Goal: Task Accomplishment & Management: Complete application form

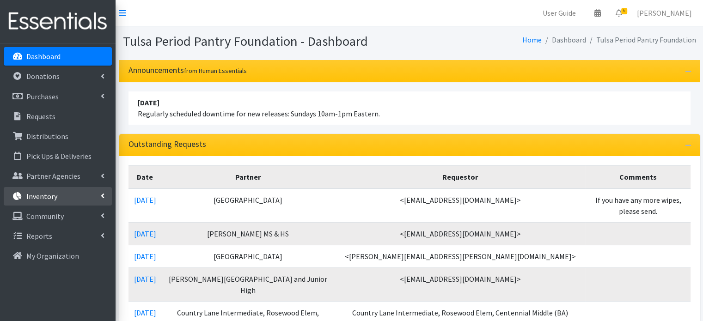
click at [42, 192] on p "Inventory" at bounding box center [41, 196] width 31 height 9
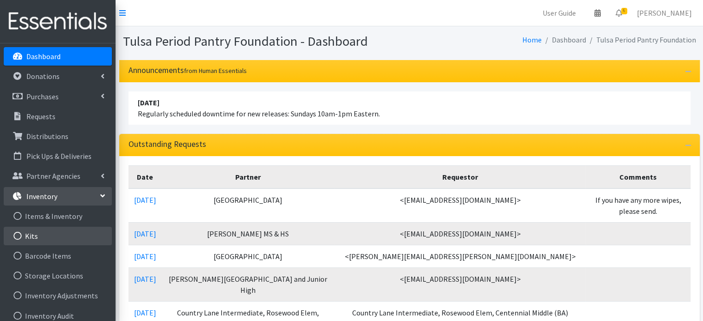
click at [35, 238] on link "Kits" at bounding box center [58, 236] width 108 height 18
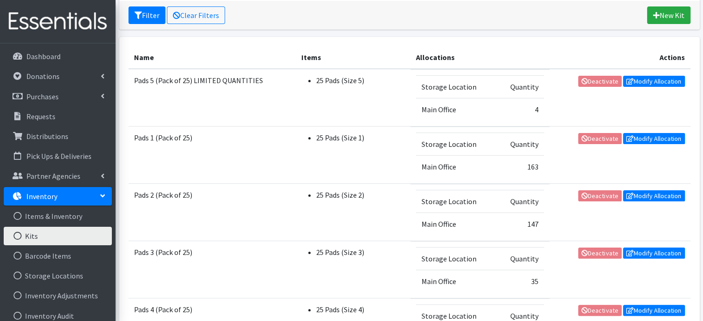
scroll to position [185, 0]
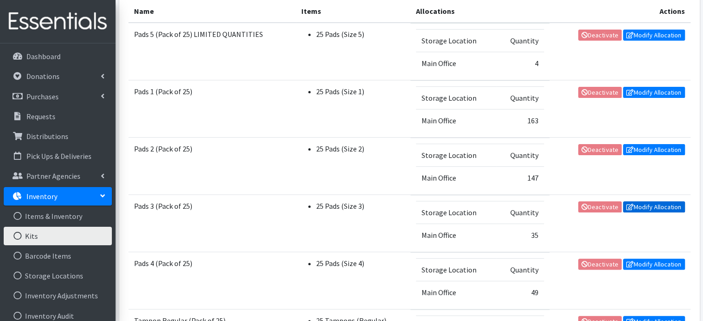
click at [634, 205] on link "Modify Allocation" at bounding box center [654, 206] width 62 height 11
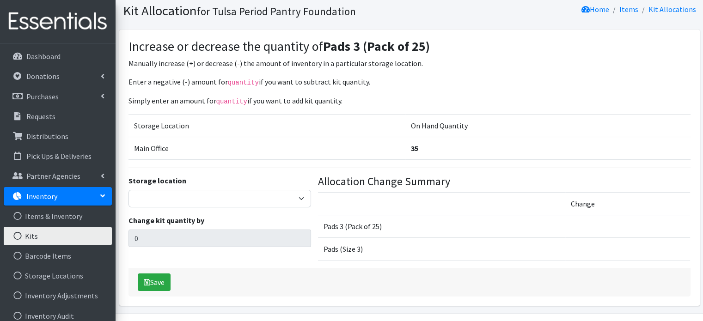
scroll to position [46, 0]
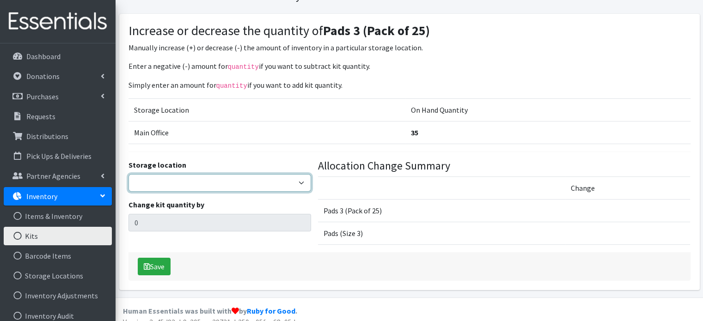
click at [249, 185] on select "Main Office" at bounding box center [219, 183] width 182 height 18
select select "380"
click at [128, 174] on select "Main Office" at bounding box center [219, 183] width 182 height 18
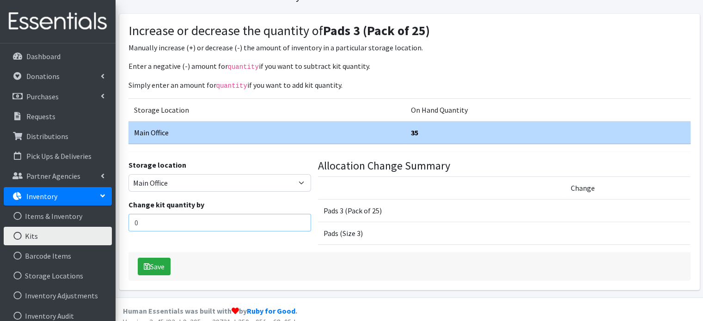
click at [235, 221] on input "0" at bounding box center [219, 223] width 182 height 18
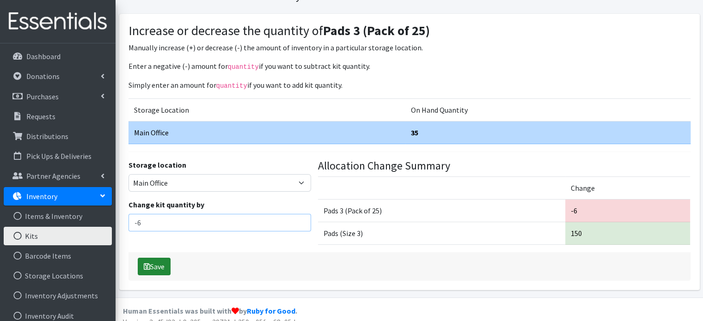
type input "-6"
click at [161, 263] on button "Save" at bounding box center [154, 267] width 33 height 18
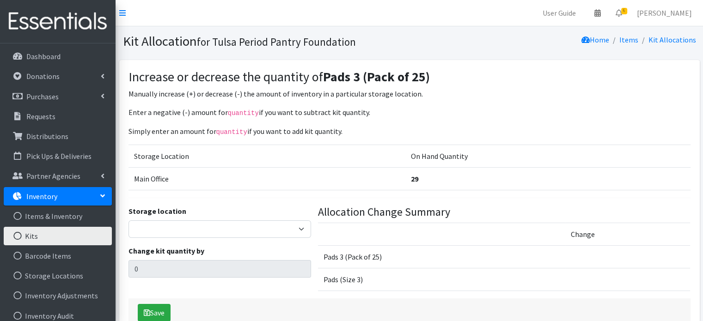
click at [31, 233] on link "Kits" at bounding box center [58, 236] width 108 height 18
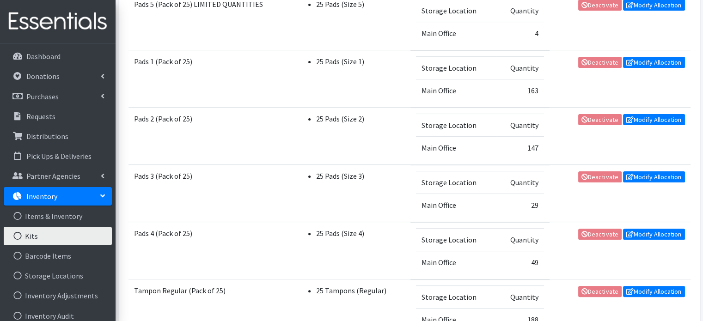
scroll to position [231, 0]
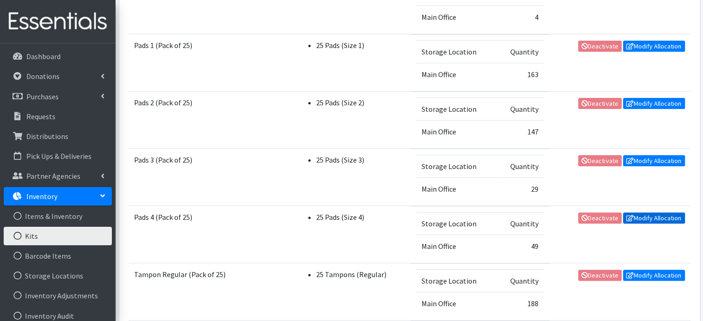
click at [646, 214] on link "Modify Allocation" at bounding box center [654, 217] width 62 height 11
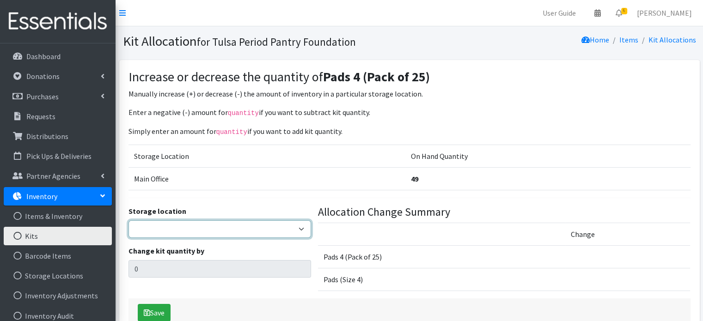
click at [255, 233] on select "Main Office" at bounding box center [219, 229] width 182 height 18
click at [255, 227] on select "Main Office" at bounding box center [219, 229] width 182 height 18
select select "380"
click at [128, 220] on select "Main Office" at bounding box center [219, 229] width 182 height 18
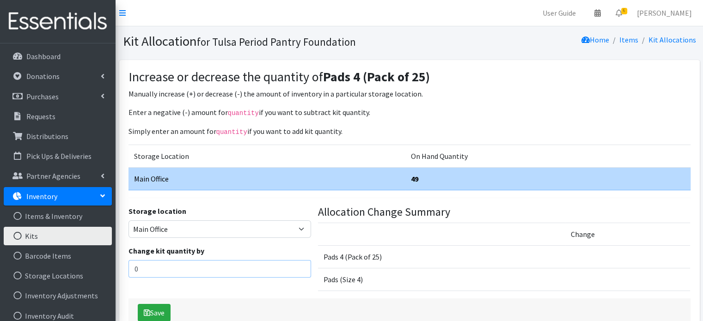
click at [245, 267] on input "0" at bounding box center [219, 269] width 182 height 18
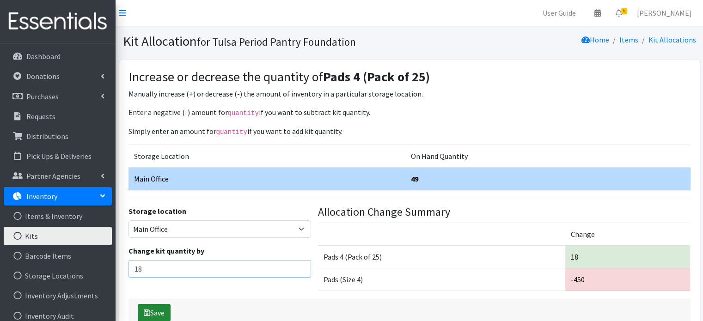
type input "18"
click at [158, 308] on button "Save" at bounding box center [154, 313] width 33 height 18
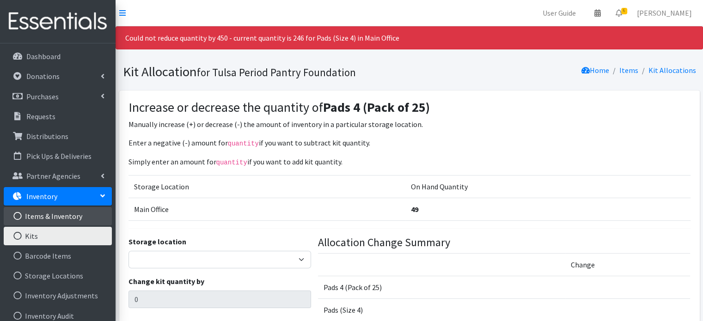
click at [59, 215] on link "Items & Inventory" at bounding box center [58, 216] width 108 height 18
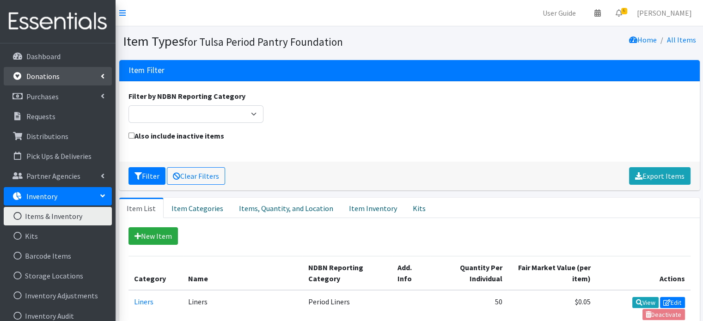
click at [49, 75] on p "Donations" at bounding box center [42, 76] width 33 height 9
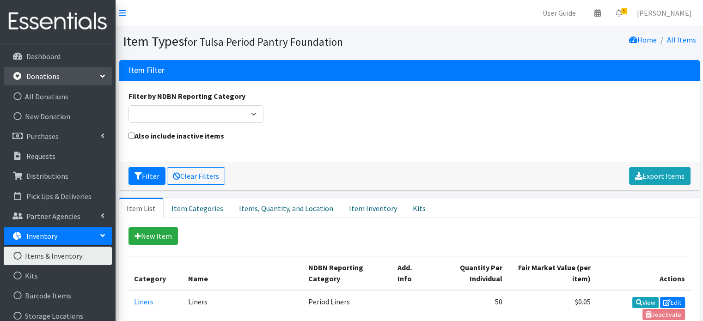
click at [52, 72] on p "Donations" at bounding box center [42, 76] width 33 height 9
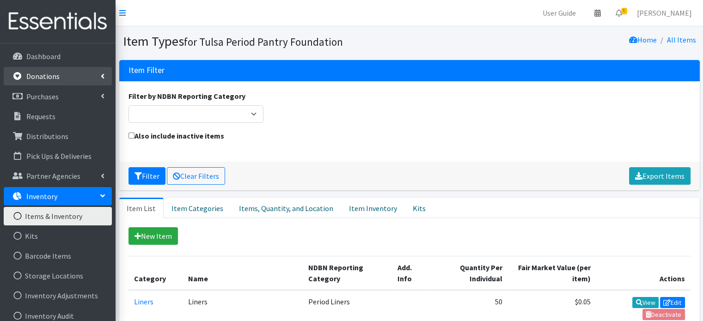
click at [50, 79] on p "Donations" at bounding box center [42, 76] width 33 height 9
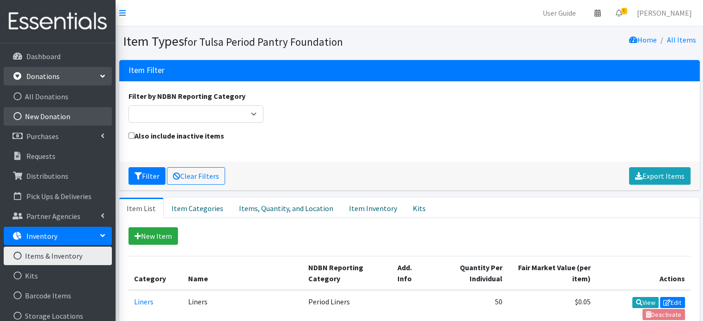
click at [54, 116] on link "New Donation" at bounding box center [58, 116] width 108 height 18
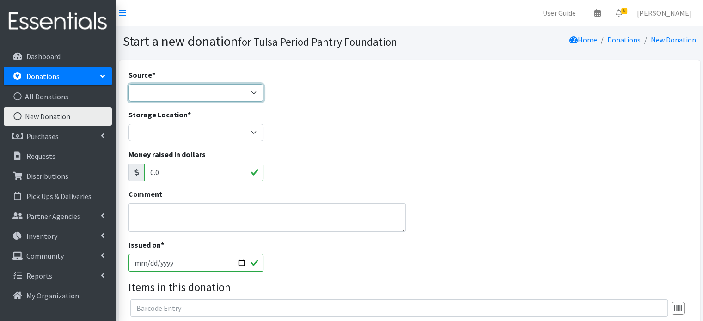
click at [236, 90] on select "Product Drive Manufacturer Donation Site Misc. Donation" at bounding box center [195, 93] width 135 height 18
select select "Misc. Donation"
click at [128, 84] on select "Product Drive Manufacturer Donation Site Misc. Donation" at bounding box center [195, 93] width 135 height 18
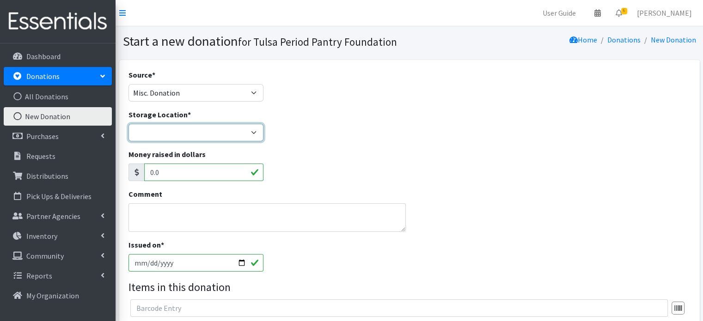
click at [222, 135] on select "Main Office" at bounding box center [195, 133] width 135 height 18
select select "380"
click at [128, 124] on select "Main Office" at bounding box center [195, 133] width 135 height 18
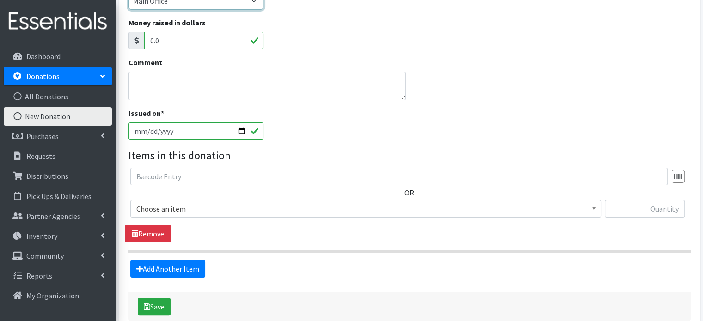
scroll to position [149, 0]
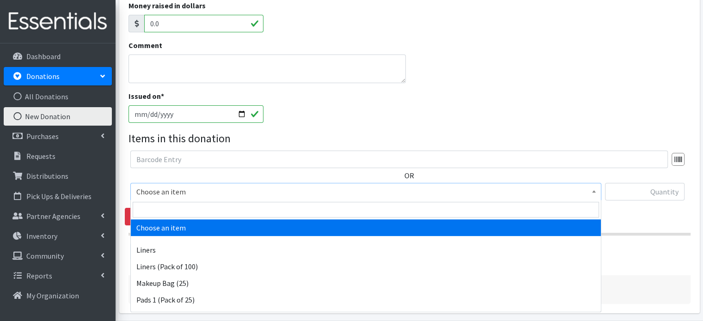
click at [362, 192] on span "Choose an item" at bounding box center [365, 191] width 459 height 13
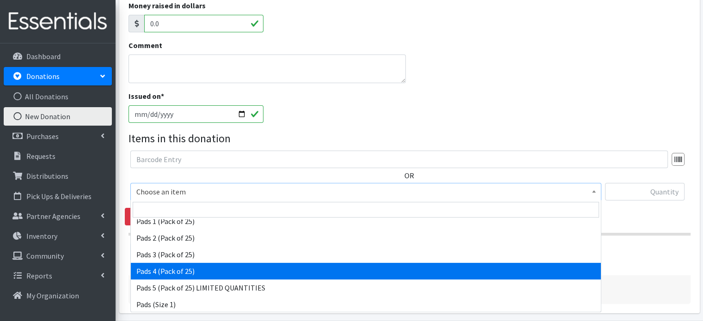
scroll to position [92, 0]
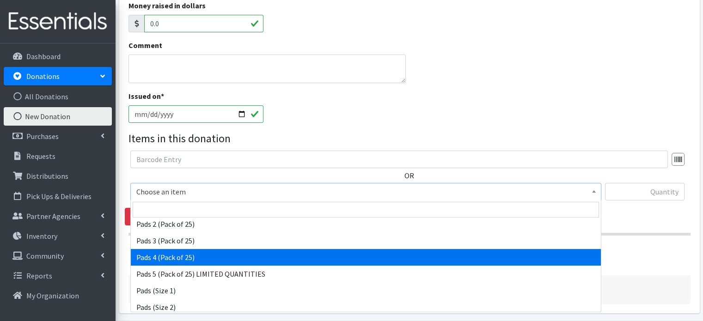
select select "13534"
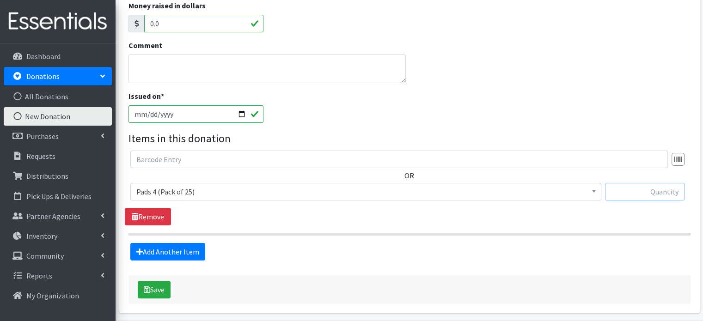
click at [656, 190] on input "text" at bounding box center [644, 192] width 79 height 18
type input "18"
click at [192, 66] on textarea "Comment" at bounding box center [267, 69] width 278 height 29
type textarea "correction"
click at [159, 291] on button "Save" at bounding box center [154, 290] width 33 height 18
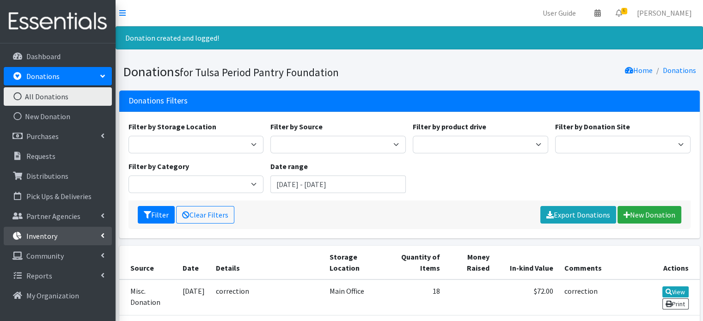
click at [57, 236] on link "Inventory" at bounding box center [58, 236] width 108 height 18
click at [50, 258] on link "Items & Inventory" at bounding box center [58, 256] width 108 height 18
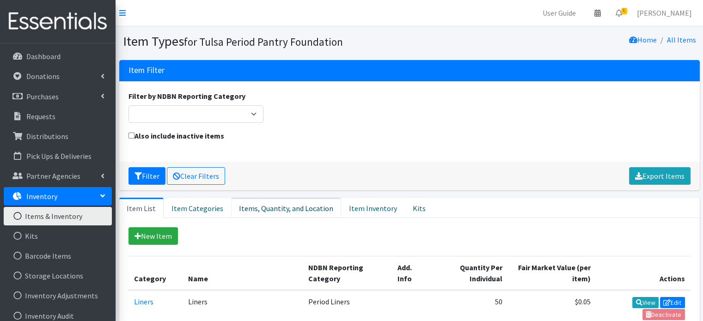
click at [294, 206] on link "Items, Quantity, and Location" at bounding box center [286, 208] width 110 height 20
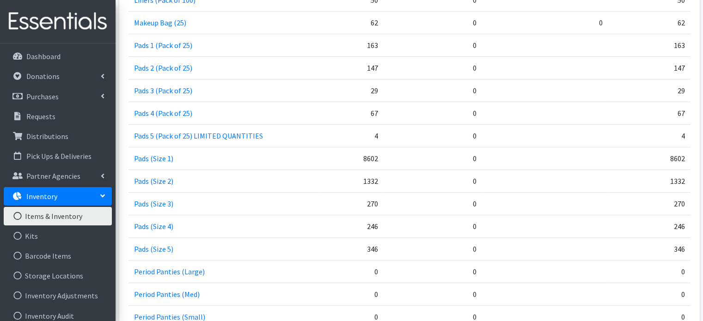
scroll to position [315, 0]
